Goal: Task Accomplishment & Management: Manage account settings

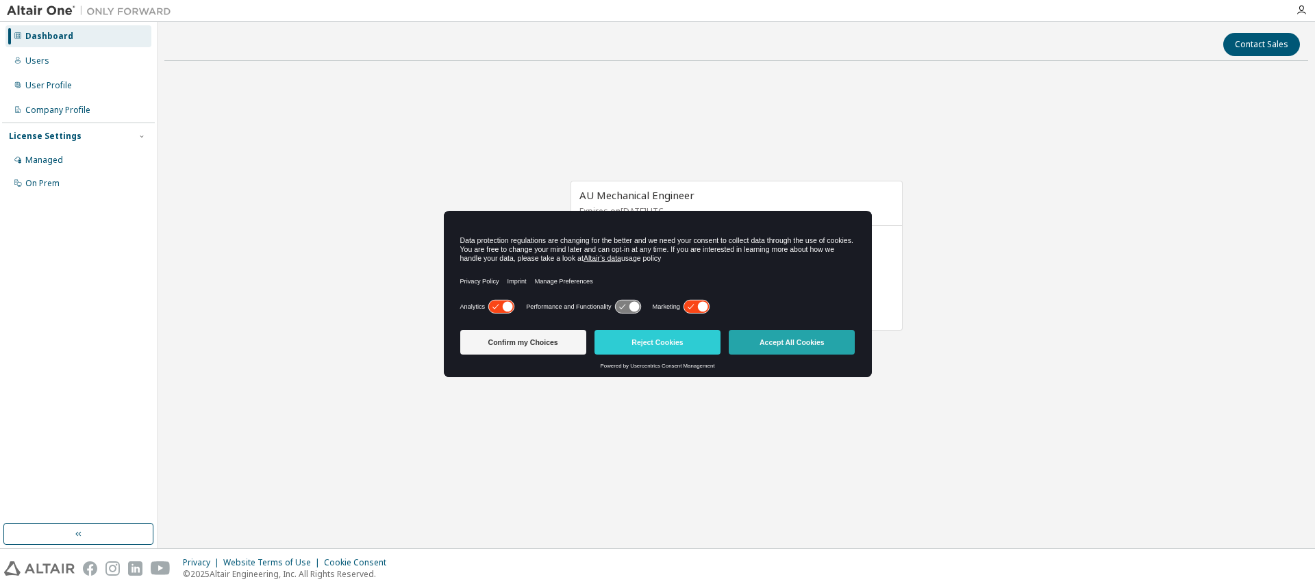
click at [781, 349] on button "Accept All Cookies" at bounding box center [792, 342] width 126 height 25
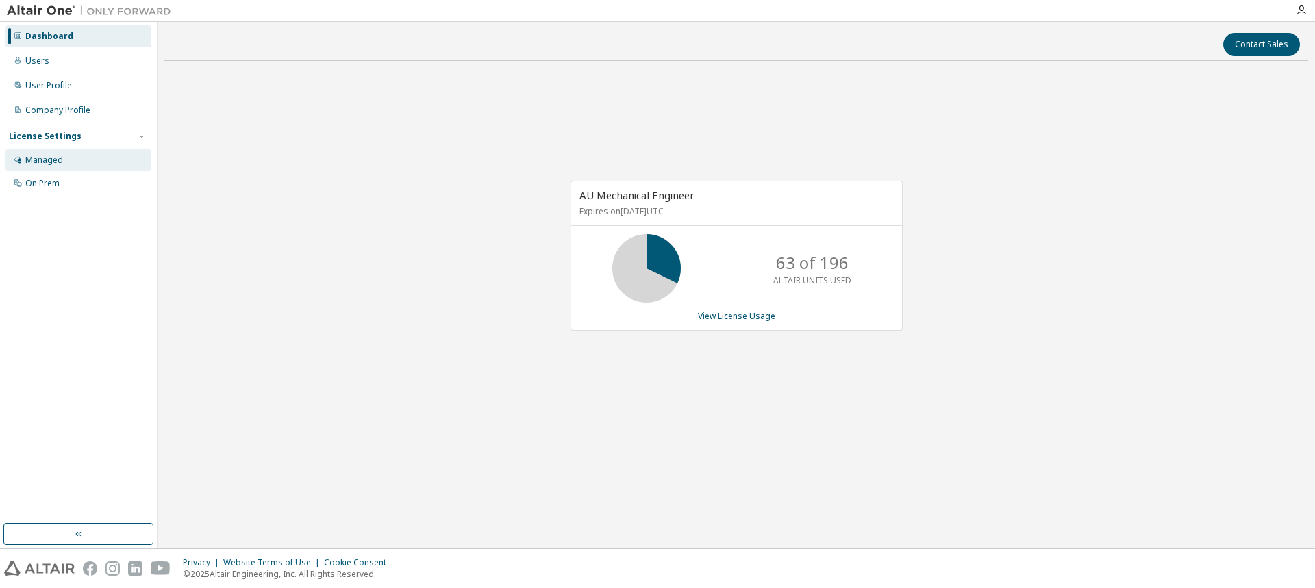
click at [48, 157] on div "Managed" at bounding box center [44, 160] width 38 height 11
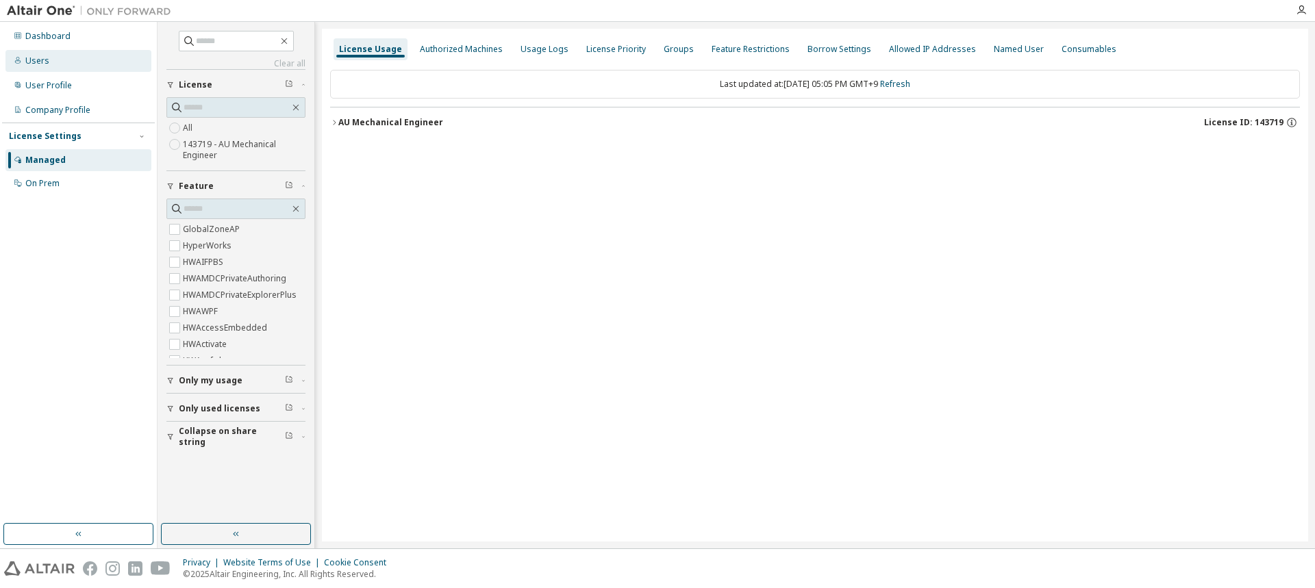
click at [84, 66] on div "Users" at bounding box center [78, 61] width 146 height 22
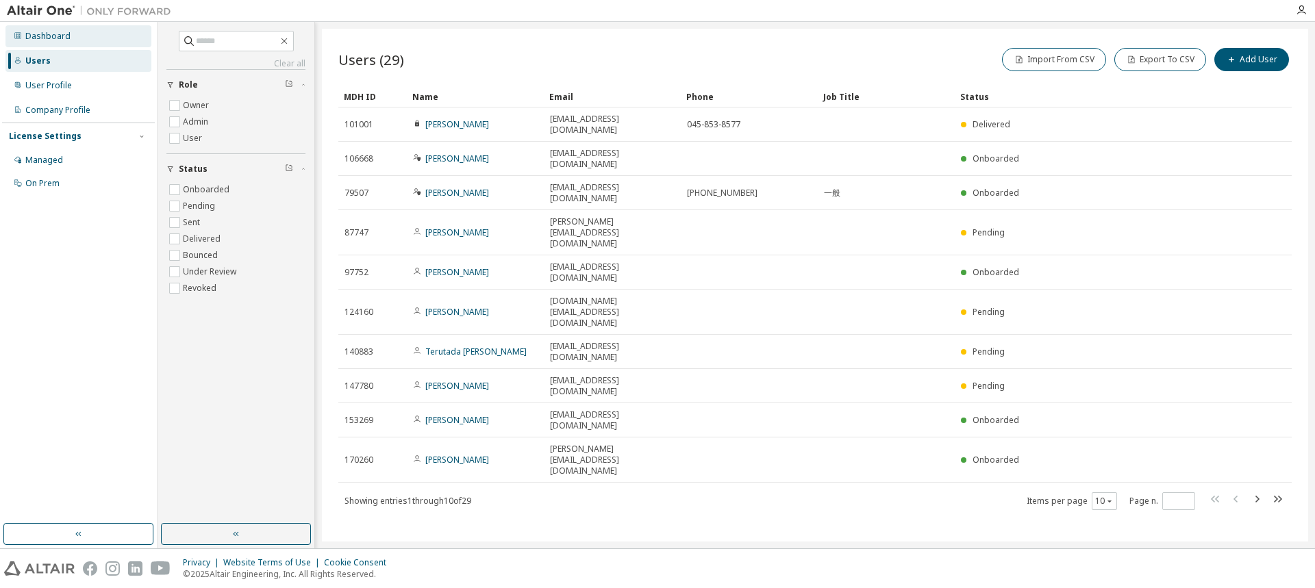
click at [73, 38] on div "Dashboard" at bounding box center [78, 36] width 146 height 22
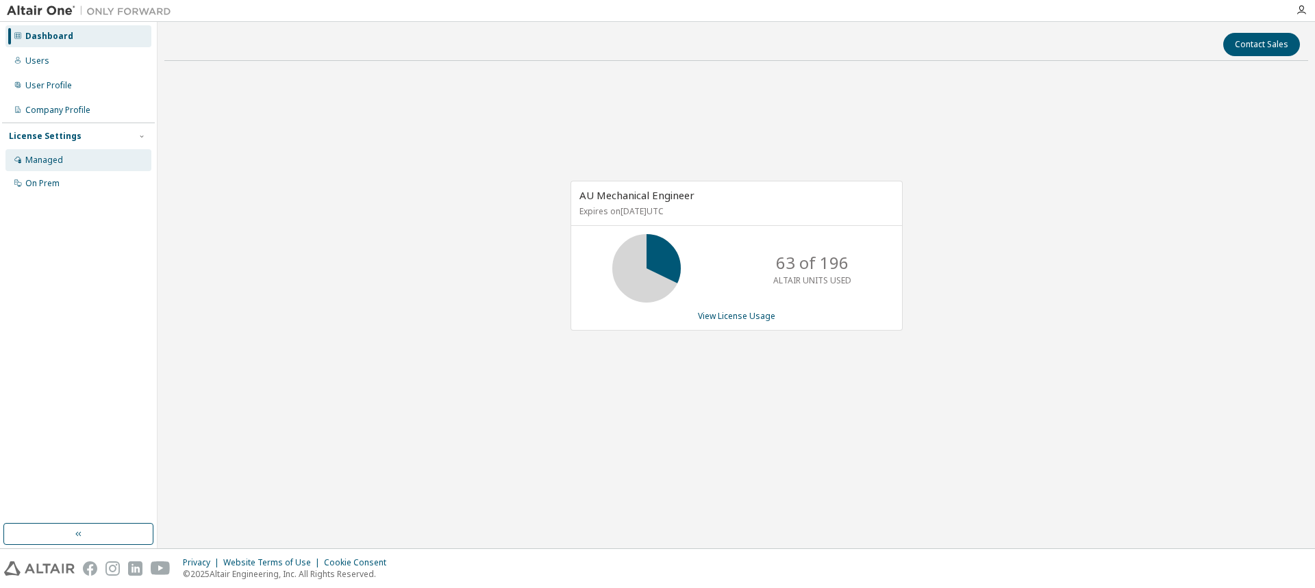
click at [52, 161] on div "Managed" at bounding box center [44, 160] width 38 height 11
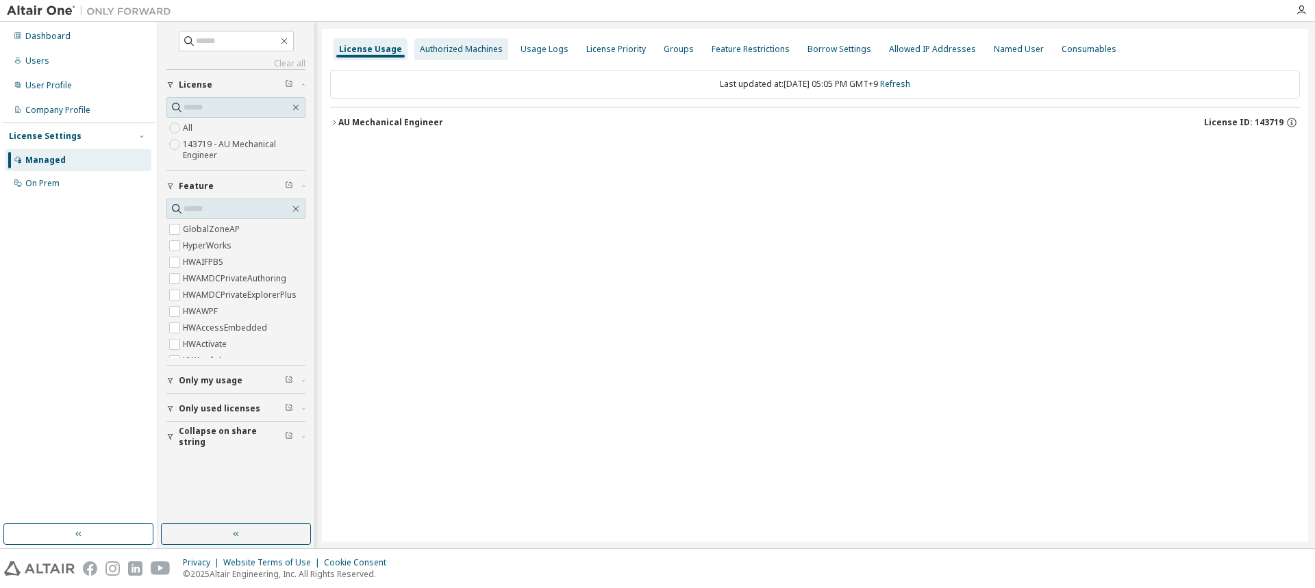
click at [453, 47] on div "Authorized Machines" at bounding box center [461, 49] width 83 height 11
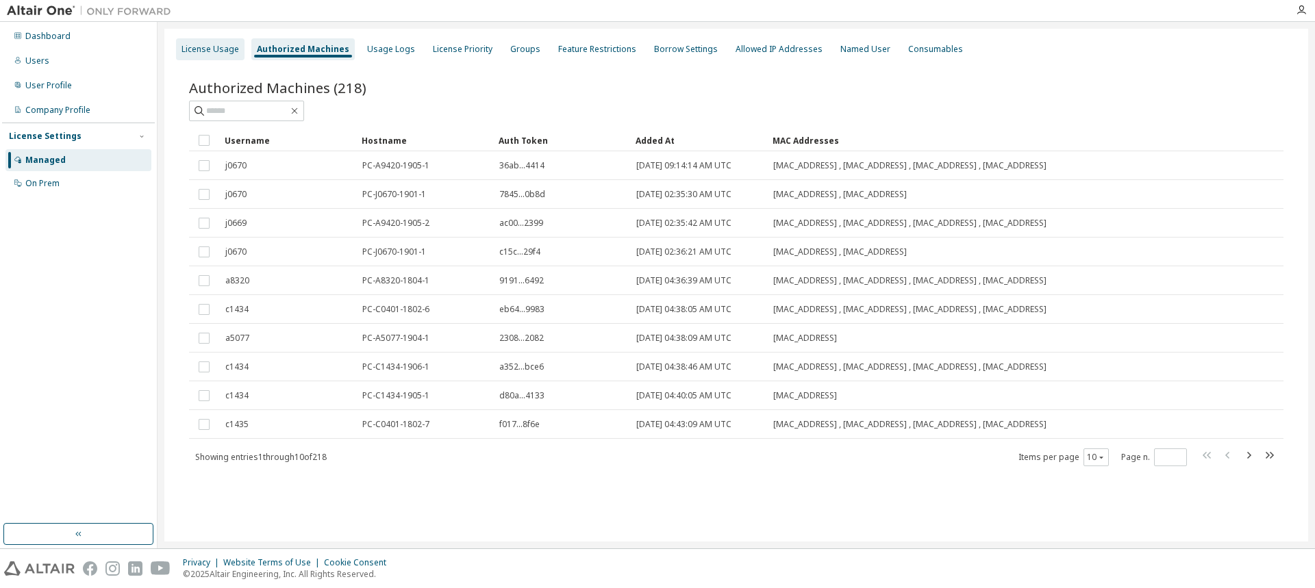
click at [212, 53] on div "License Usage" at bounding box center [210, 49] width 58 height 11
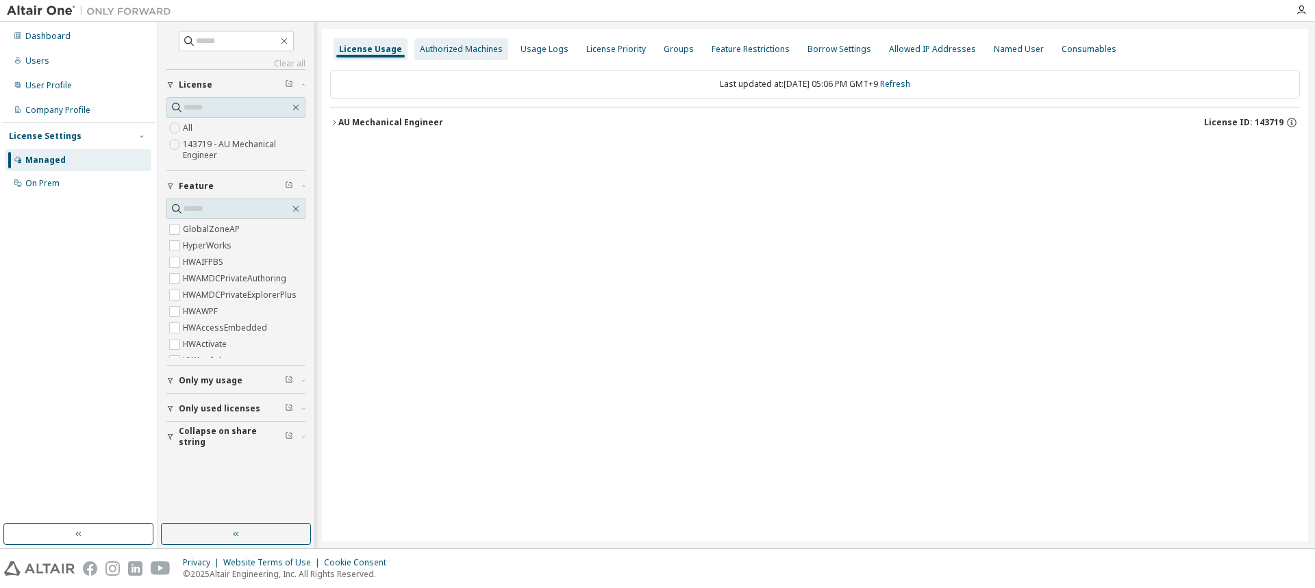
click at [433, 53] on div "Authorized Machines" at bounding box center [461, 49] width 83 height 11
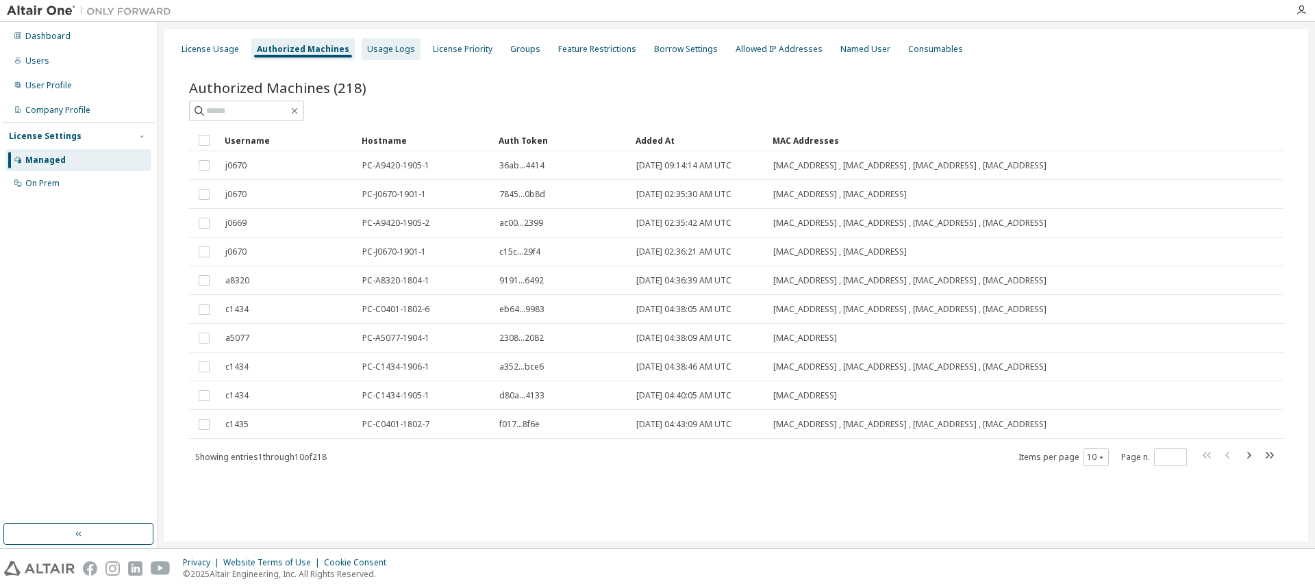
click at [389, 48] on div "Usage Logs" at bounding box center [391, 49] width 48 height 11
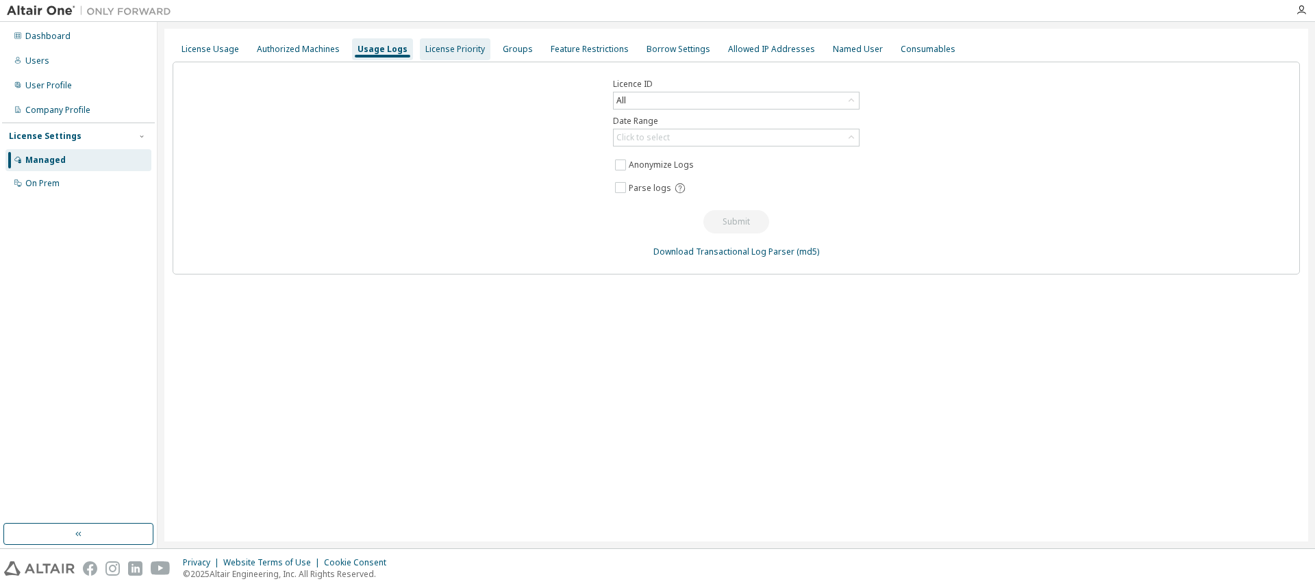
click at [439, 48] on div "License Priority" at bounding box center [455, 49] width 60 height 11
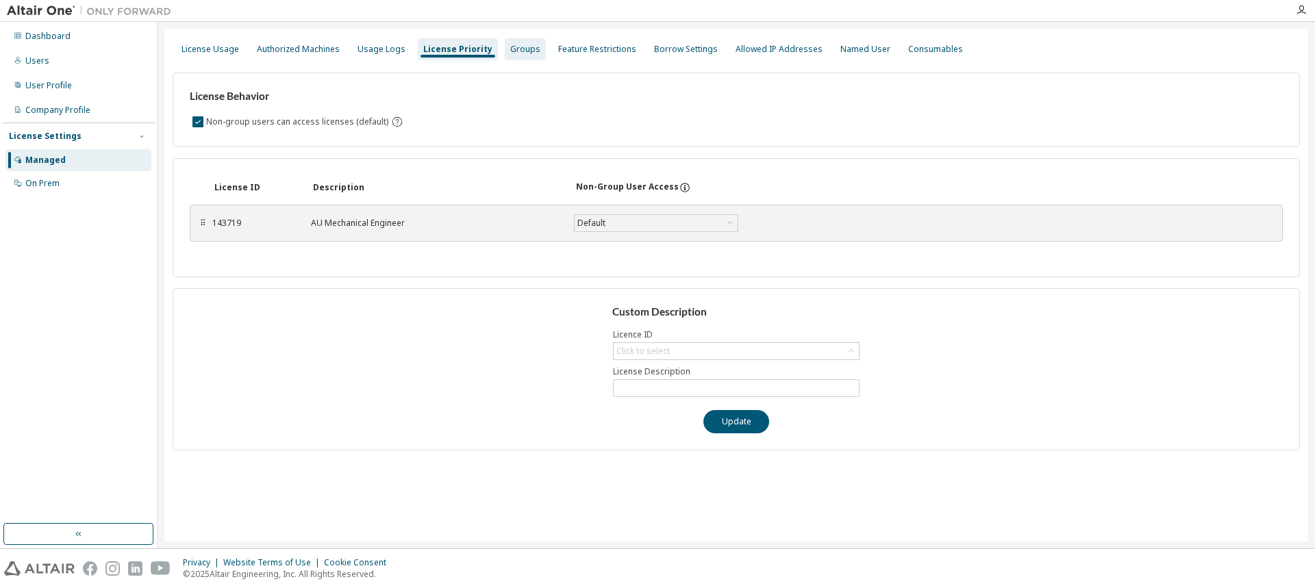
click at [510, 51] on div "Groups" at bounding box center [525, 49] width 30 height 11
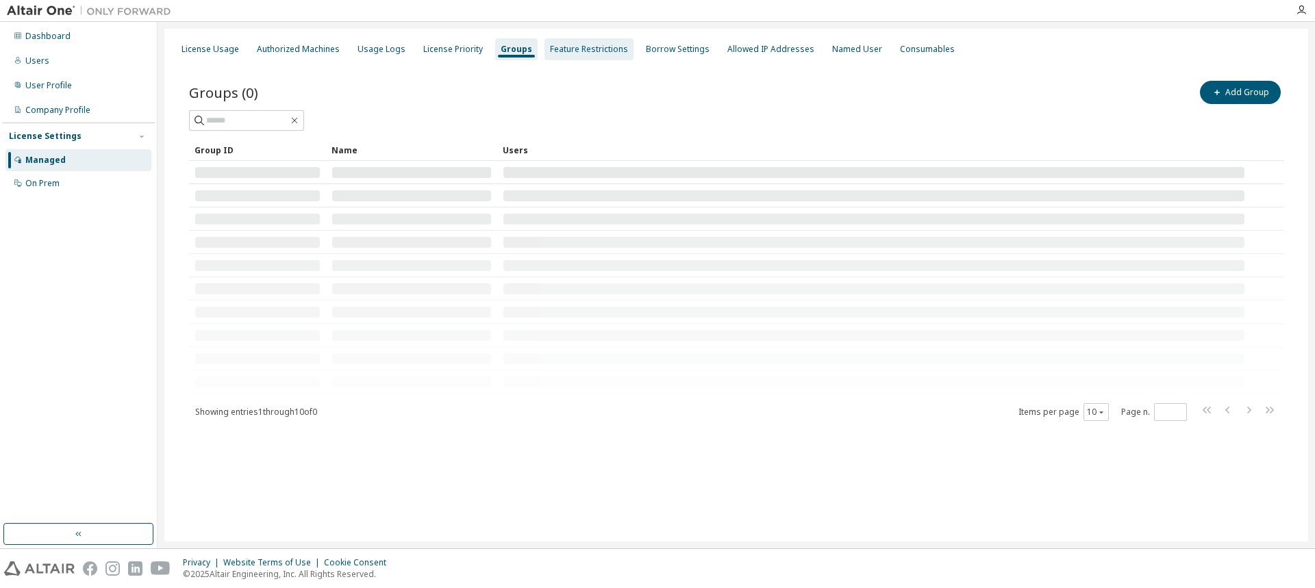
click at [564, 54] on div "Feature Restrictions" at bounding box center [589, 49] width 78 height 11
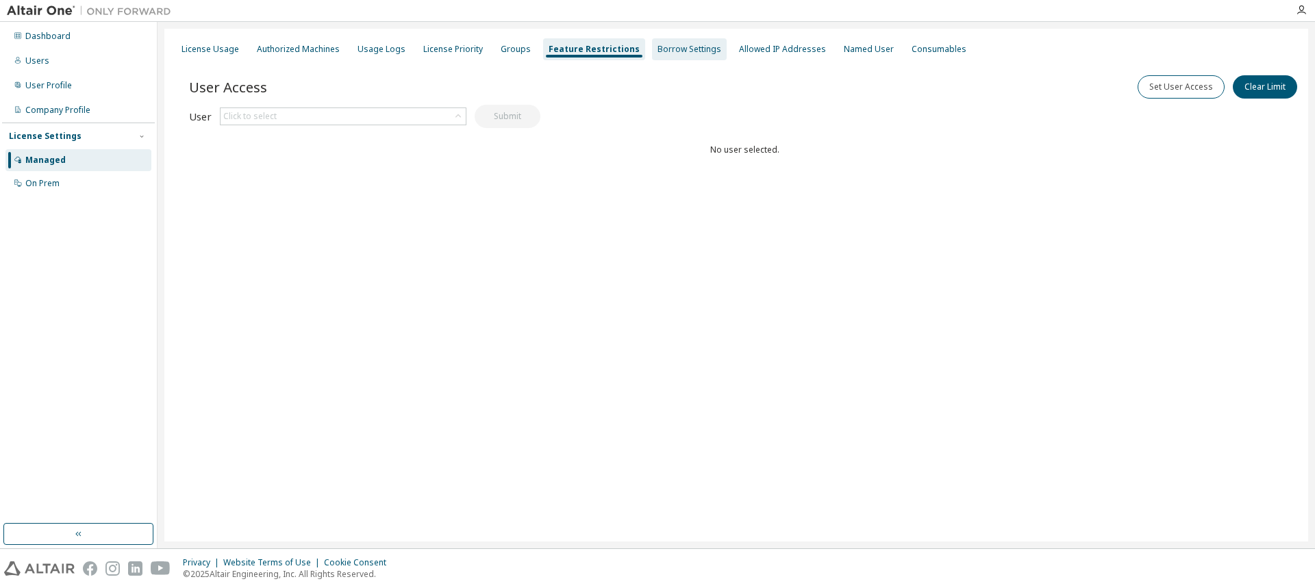
click at [675, 54] on div "Borrow Settings" at bounding box center [689, 49] width 64 height 11
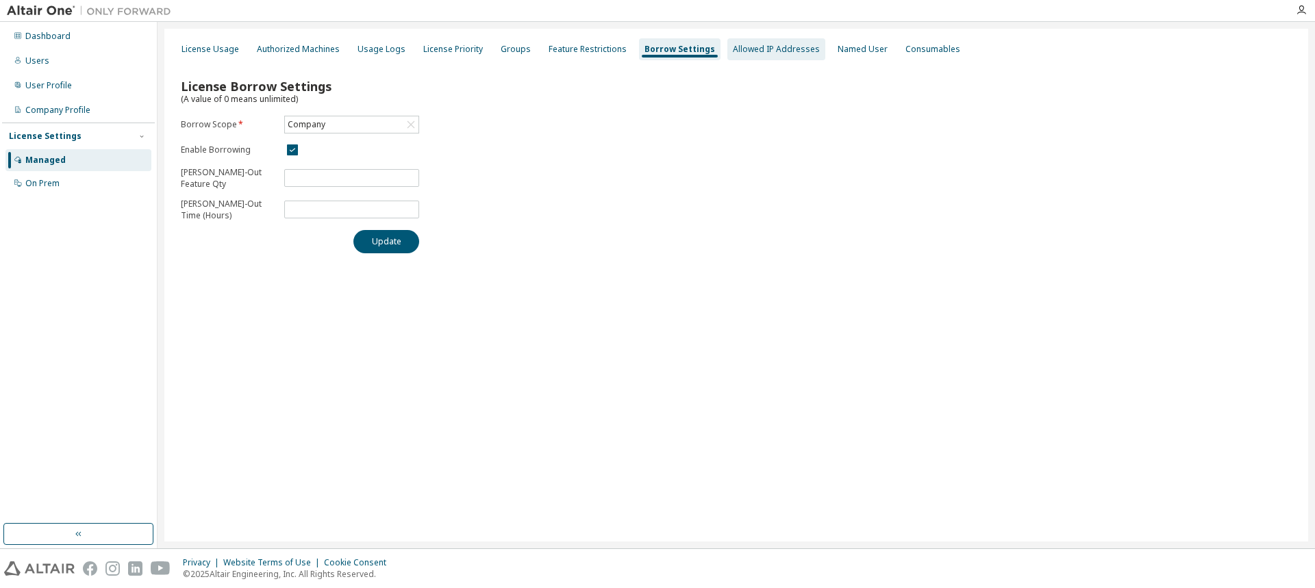
click at [739, 51] on div "Allowed IP Addresses" at bounding box center [776, 49] width 87 height 11
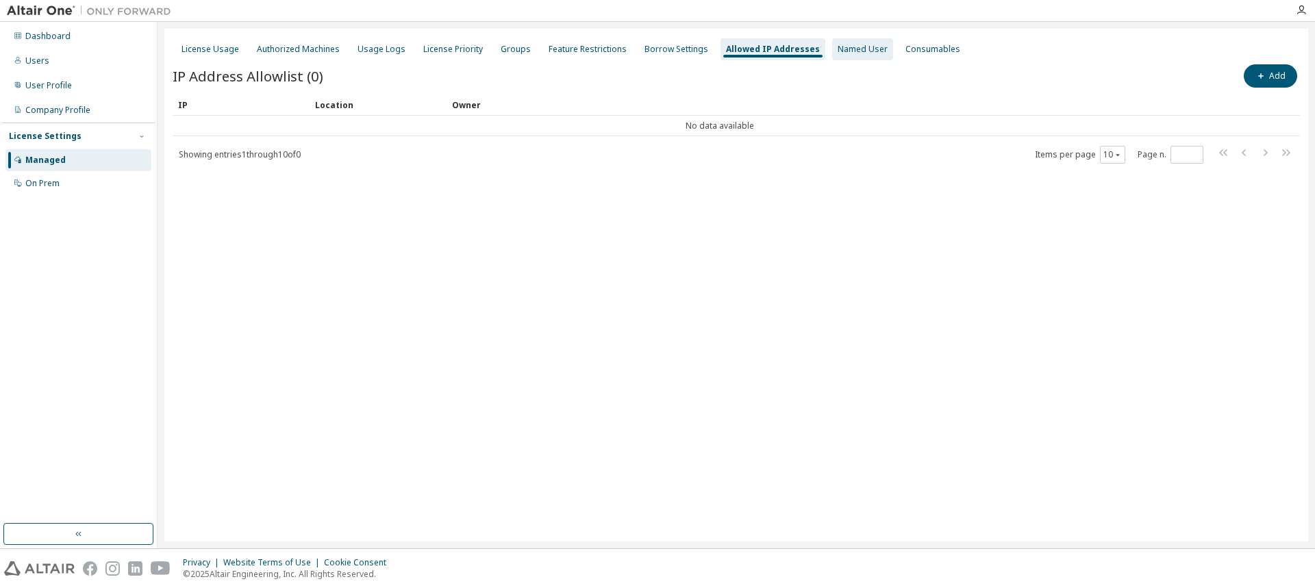
click at [837, 51] on div "Named User" at bounding box center [862, 49] width 50 height 11
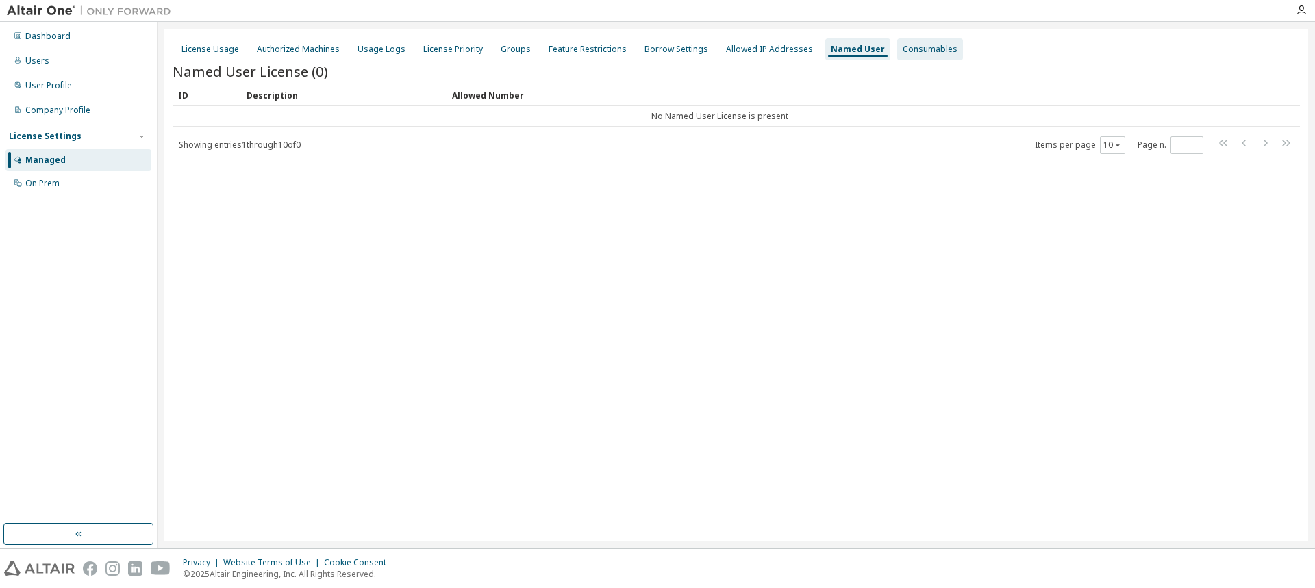
click at [907, 58] on div "Consumables" at bounding box center [930, 49] width 66 height 22
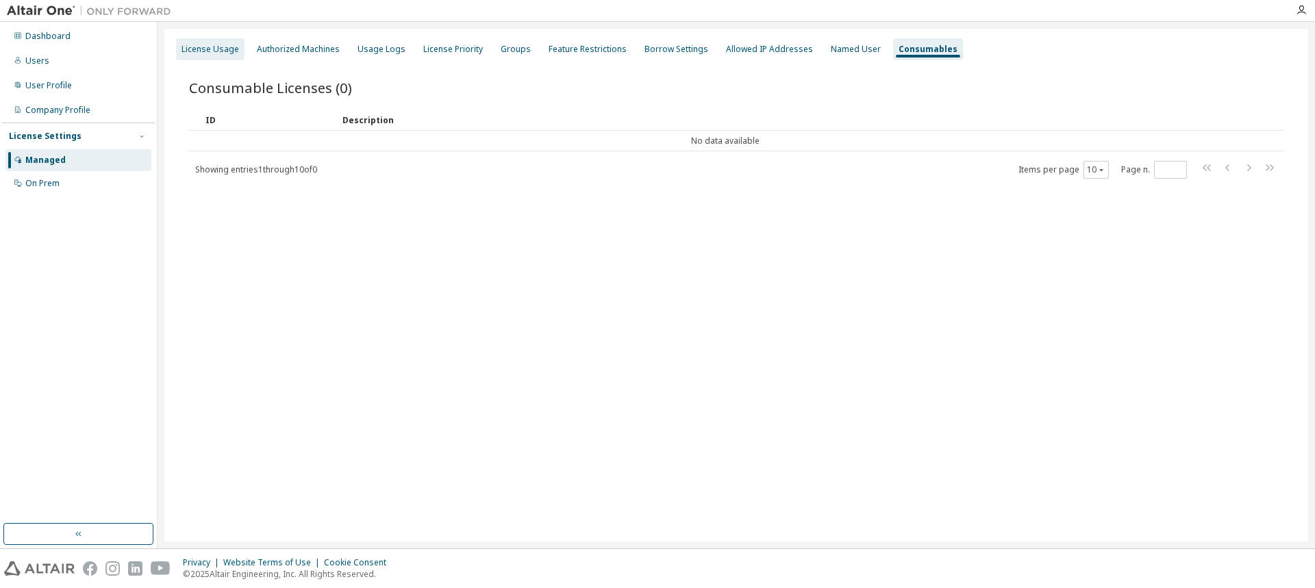
click at [203, 52] on div "License Usage" at bounding box center [210, 49] width 58 height 11
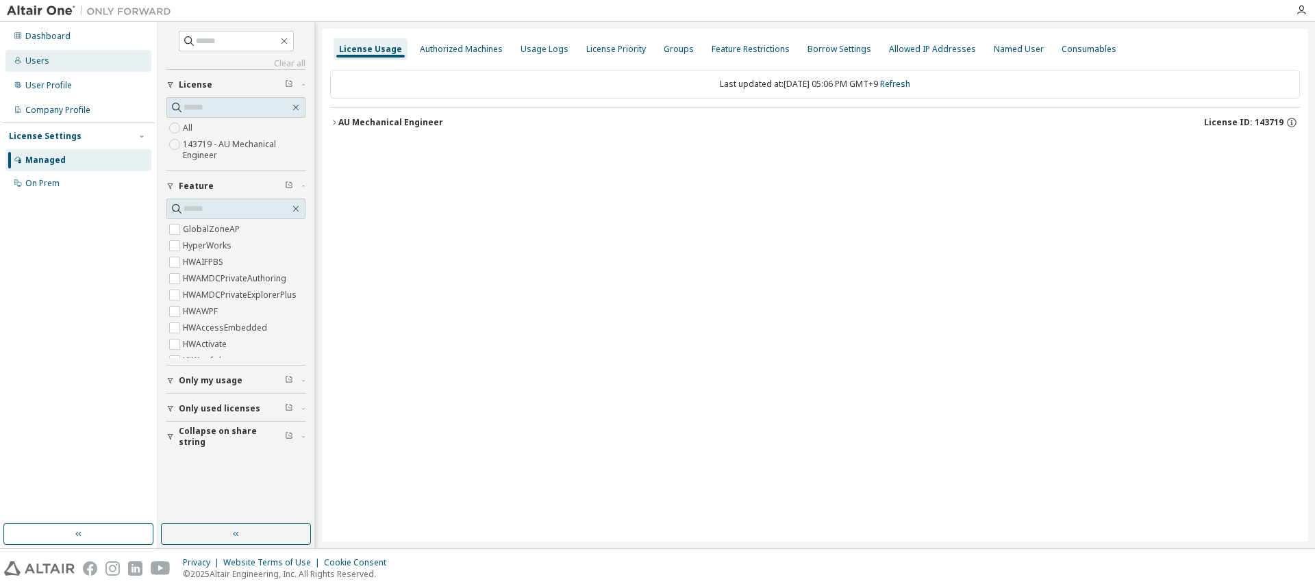
click at [34, 53] on div "Users" at bounding box center [78, 61] width 146 height 22
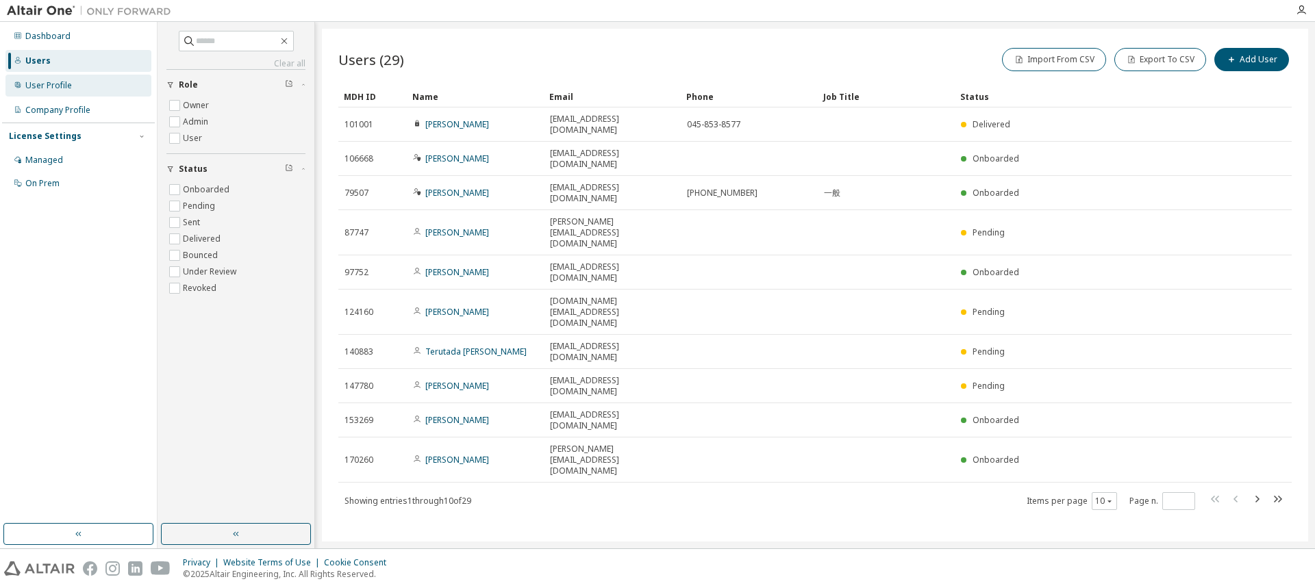
click at [68, 80] on div "User Profile" at bounding box center [48, 85] width 47 height 11
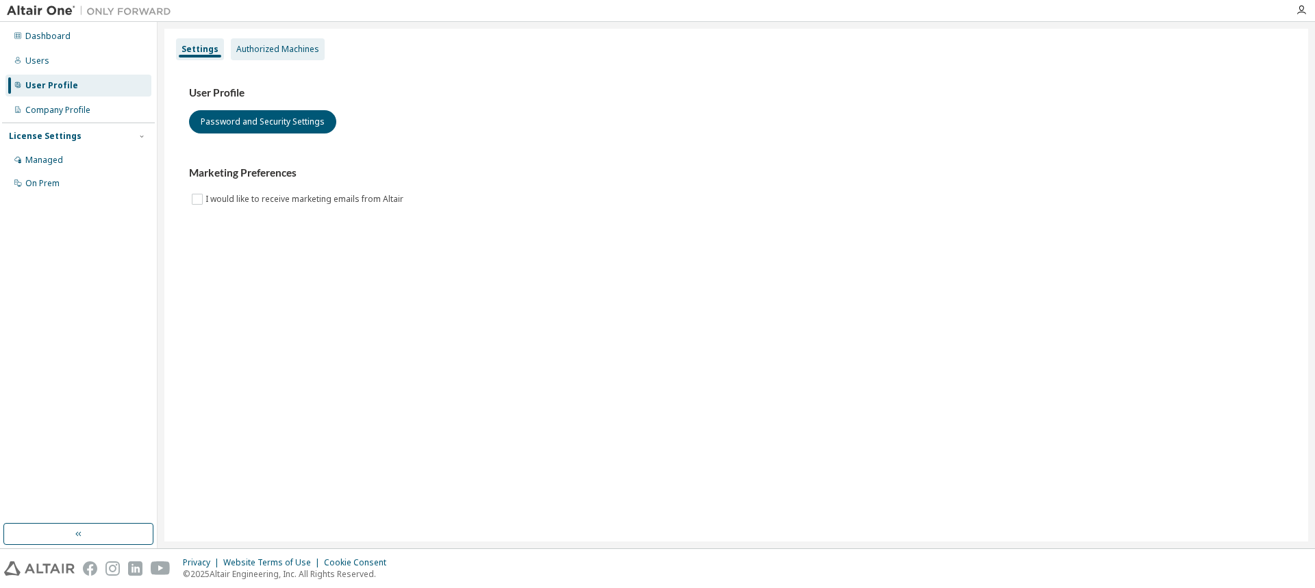
click at [292, 48] on div "Authorized Machines" at bounding box center [277, 49] width 83 height 11
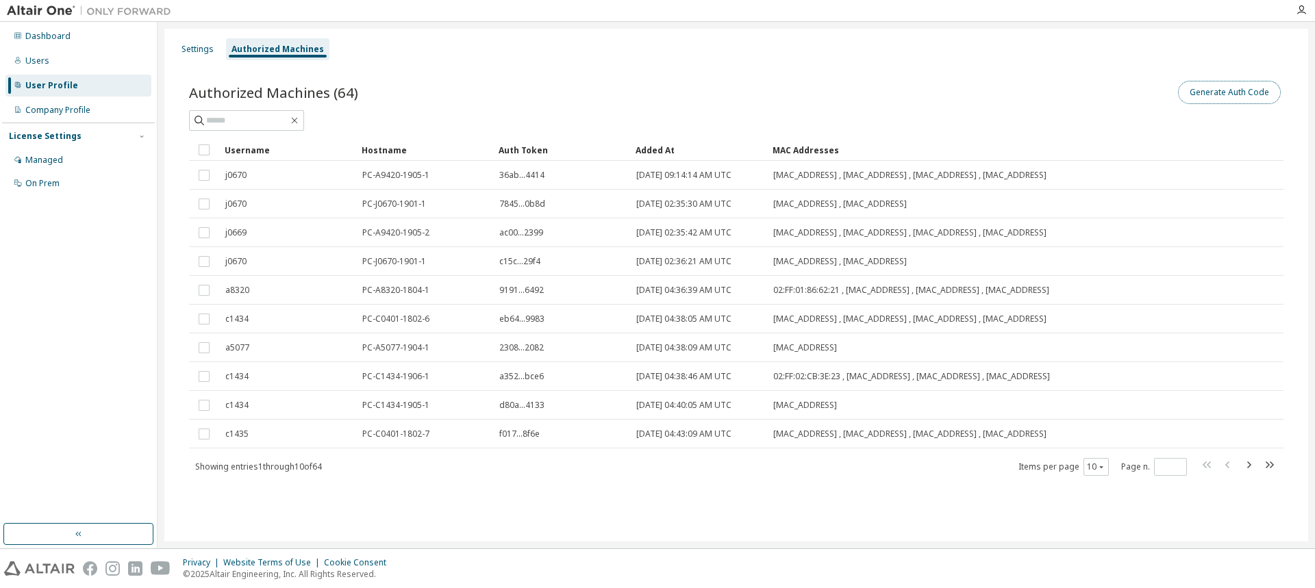
click at [1221, 94] on button "Generate Auth Code" at bounding box center [1229, 92] width 103 height 23
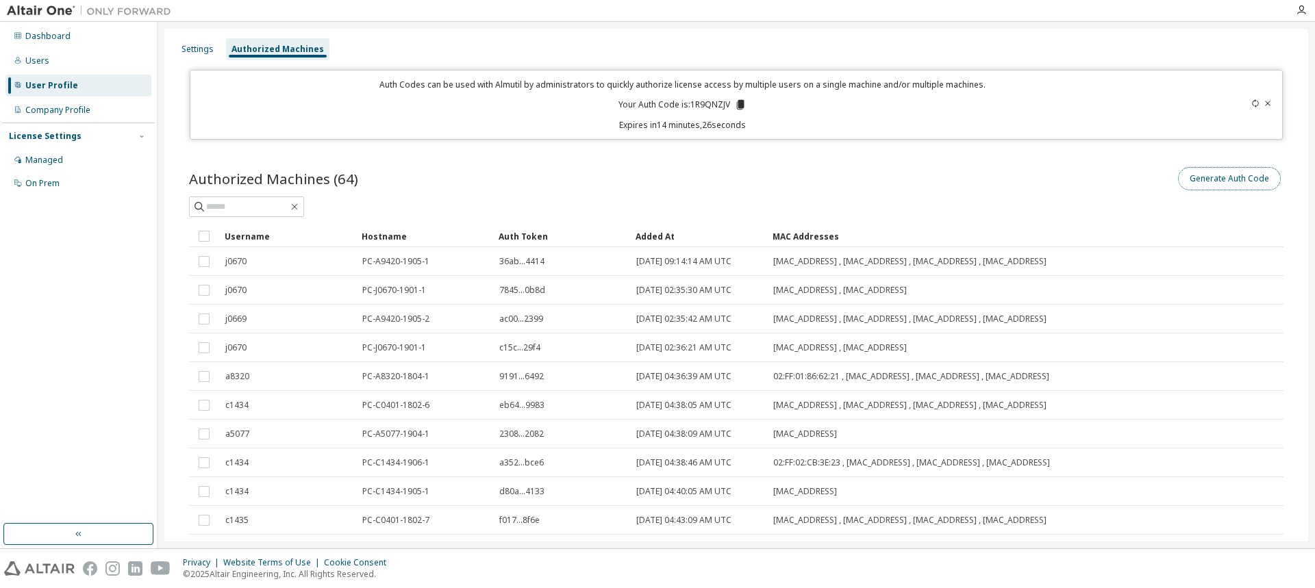
click at [1206, 179] on button "Generate Auth Code" at bounding box center [1229, 178] width 103 height 23
click at [1217, 184] on button "Generate Auth Code" at bounding box center [1229, 178] width 103 height 23
click at [1243, 105] on div at bounding box center [1219, 105] width 107 height 52
click at [1251, 105] on icon at bounding box center [1255, 103] width 8 height 8
click at [738, 104] on icon at bounding box center [742, 105] width 8 height 10
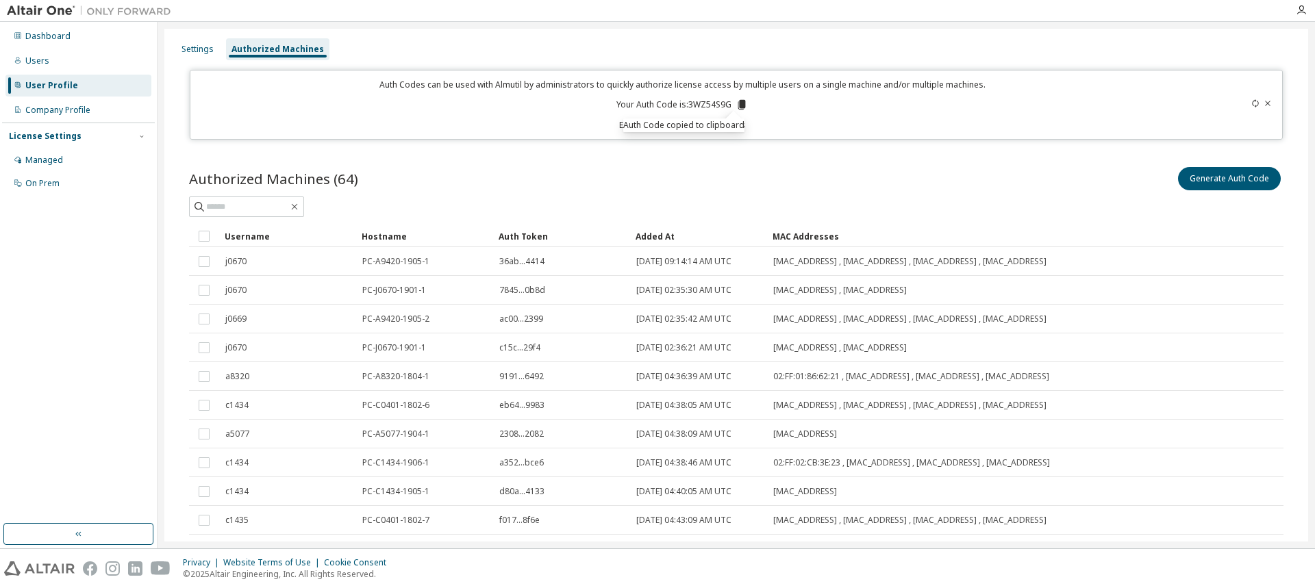
click at [570, 174] on div "Authorized Machines (64) Generate Auth Code" at bounding box center [736, 178] width 1094 height 29
